Goal: Task Accomplishment & Management: Manage account settings

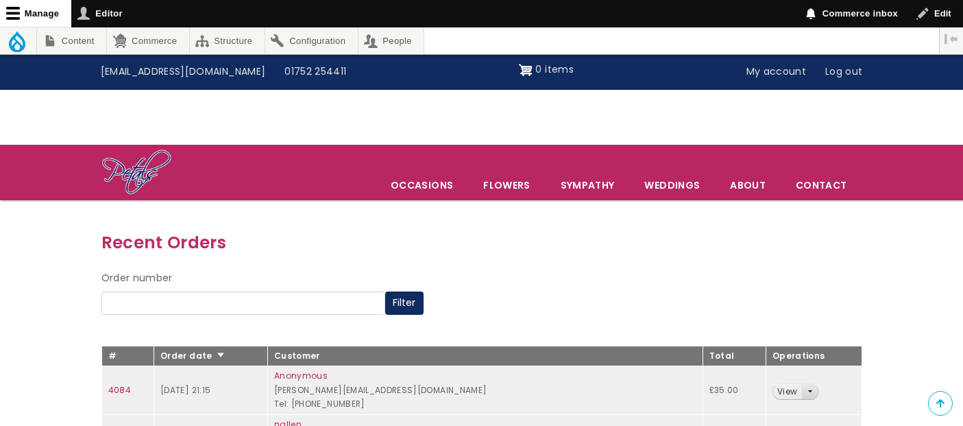
scroll to position [207, 0]
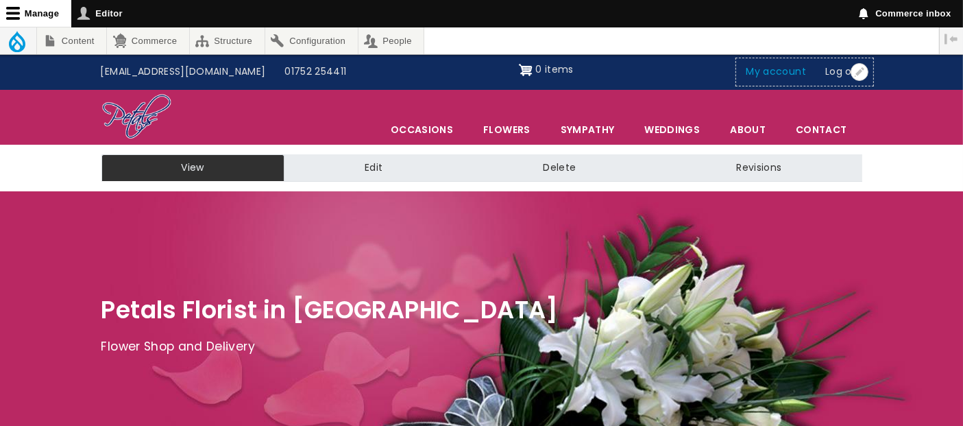
click at [769, 77] on link "My account" at bounding box center [777, 72] width 80 height 26
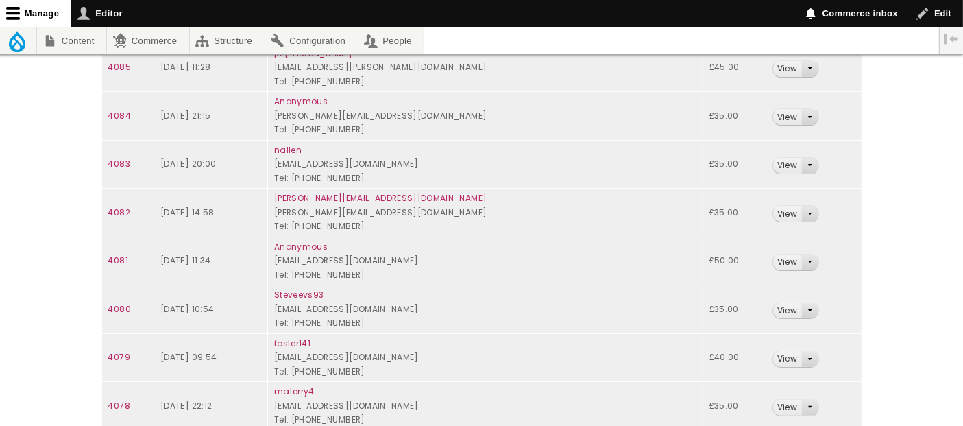
scroll to position [284, 0]
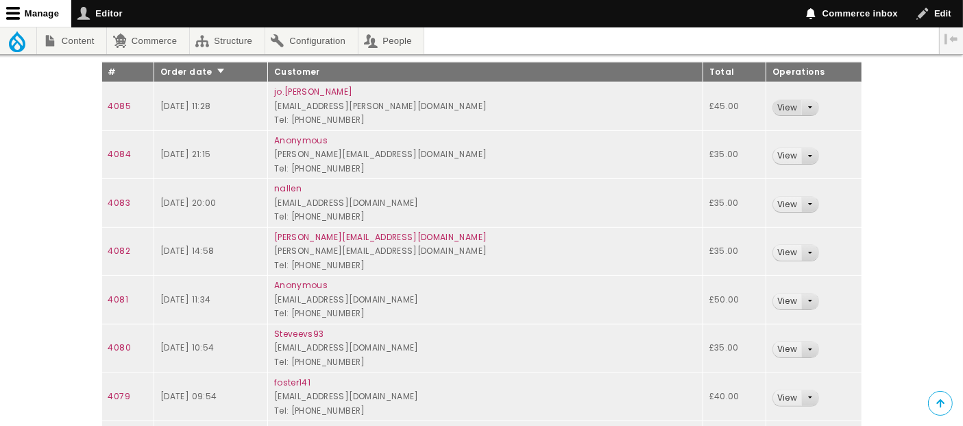
click at [781, 106] on link "View" at bounding box center [787, 108] width 28 height 16
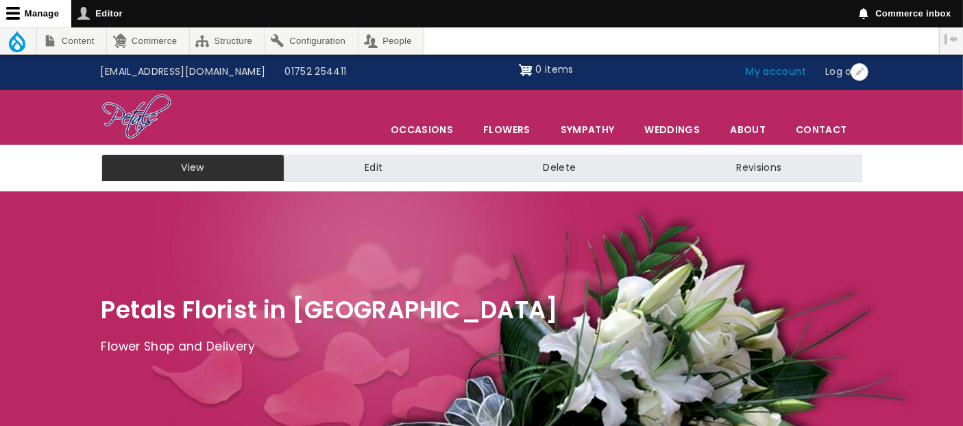
click at [784, 73] on link "My account" at bounding box center [777, 72] width 80 height 26
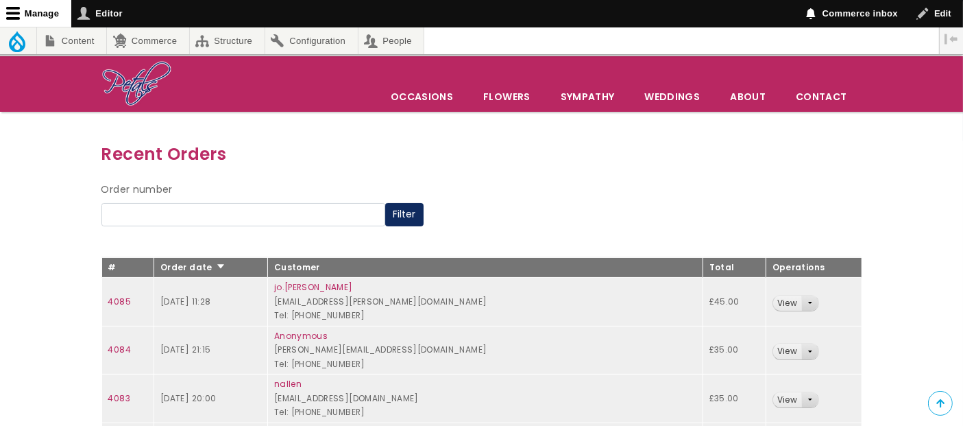
scroll to position [152, 0]
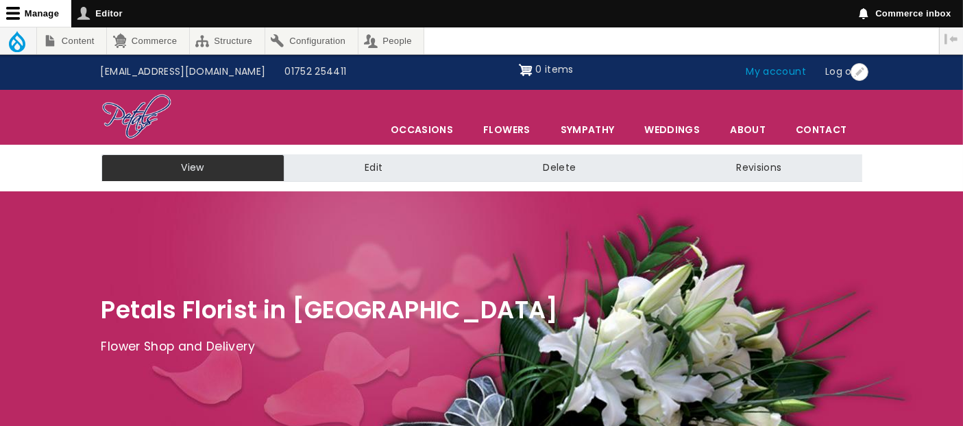
click at [797, 75] on link "My account" at bounding box center [777, 72] width 80 height 26
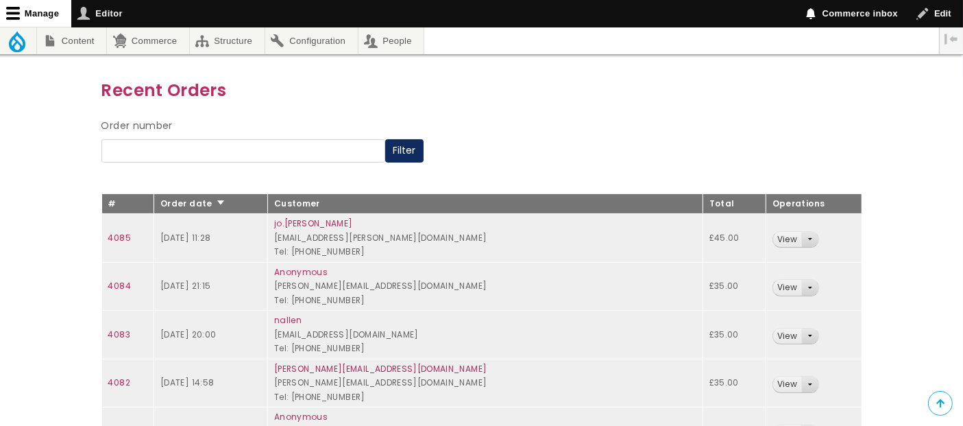
scroll to position [228, 0]
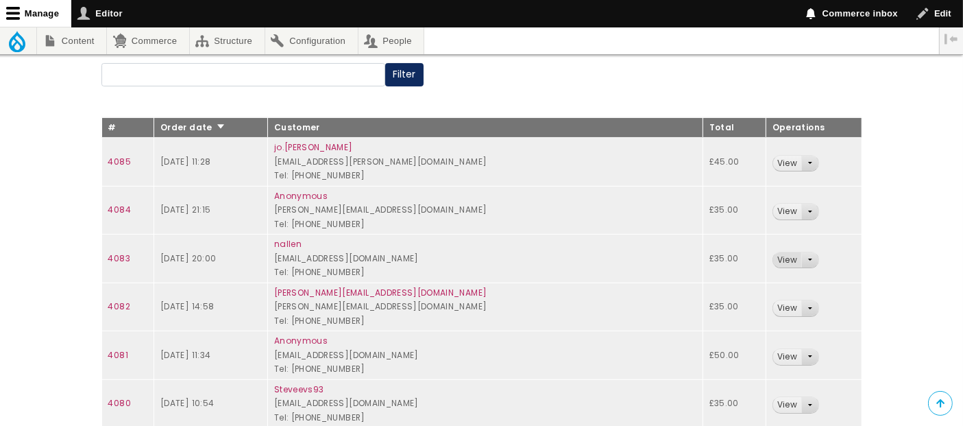
click at [782, 255] on link "View" at bounding box center [787, 260] width 28 height 16
click at [773, 307] on link "View" at bounding box center [787, 308] width 28 height 16
click at [774, 210] on link "View" at bounding box center [787, 212] width 28 height 16
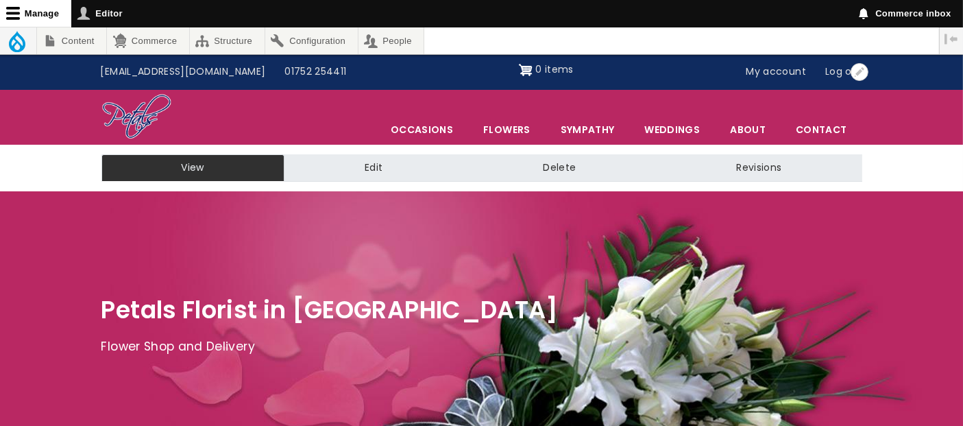
click at [765, 69] on link "My account" at bounding box center [777, 72] width 80 height 26
click at [780, 77] on link "My account" at bounding box center [777, 72] width 80 height 26
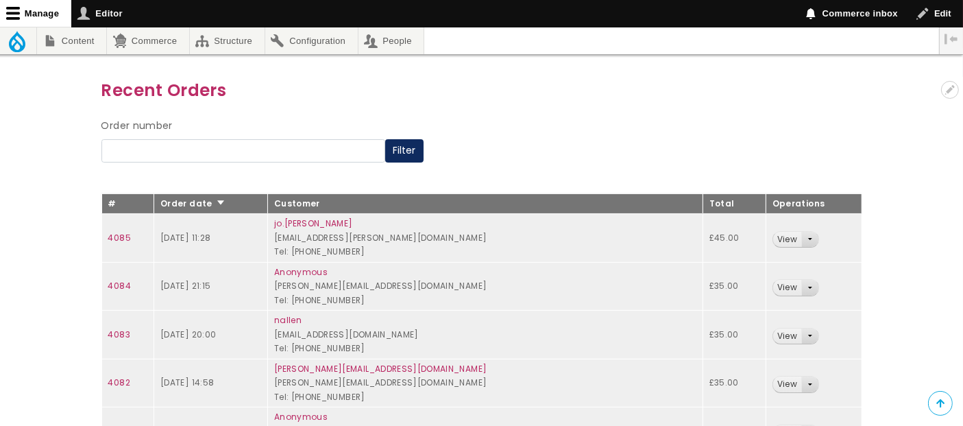
scroll to position [228, 0]
